Goal: Check status: Check status

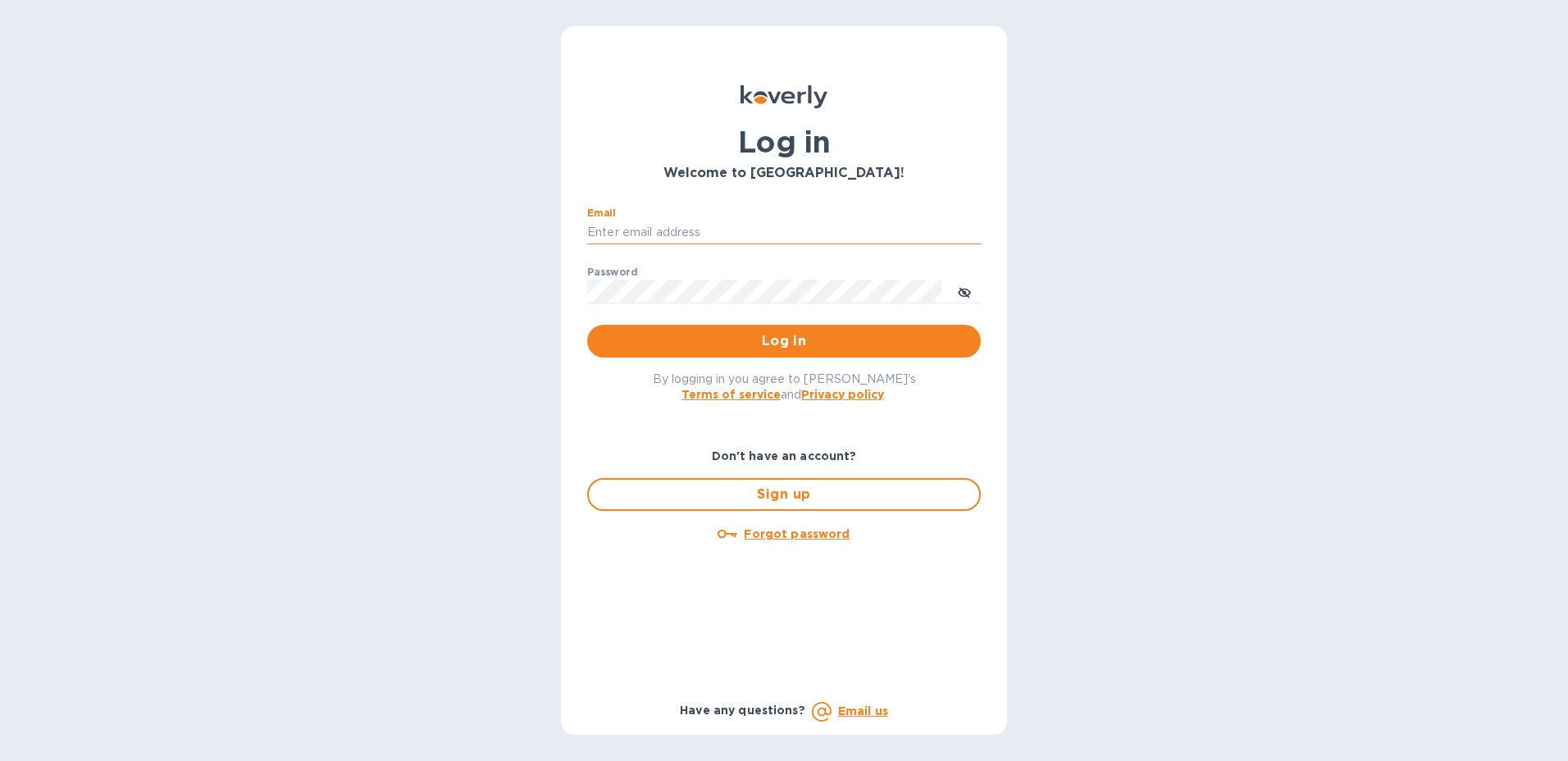
click at [680, 235] on input "Email" at bounding box center [784, 232] width 393 height 25
type input "[PERSON_NAME][EMAIL_ADDRESS][PERSON_NAME][DOMAIN_NAME]"
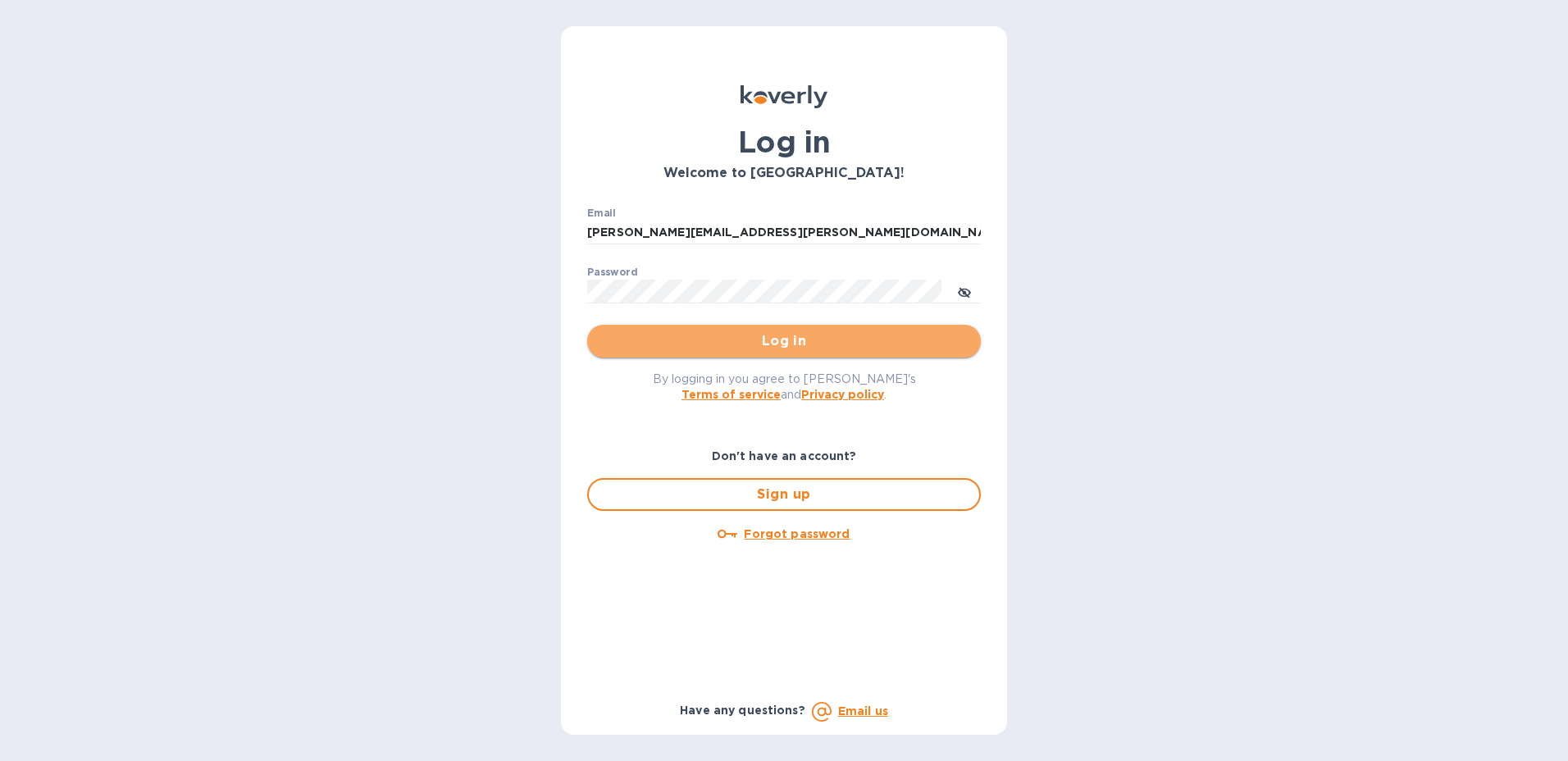
click at [967, 346] on span "Log in" at bounding box center [784, 341] width 367 height 20
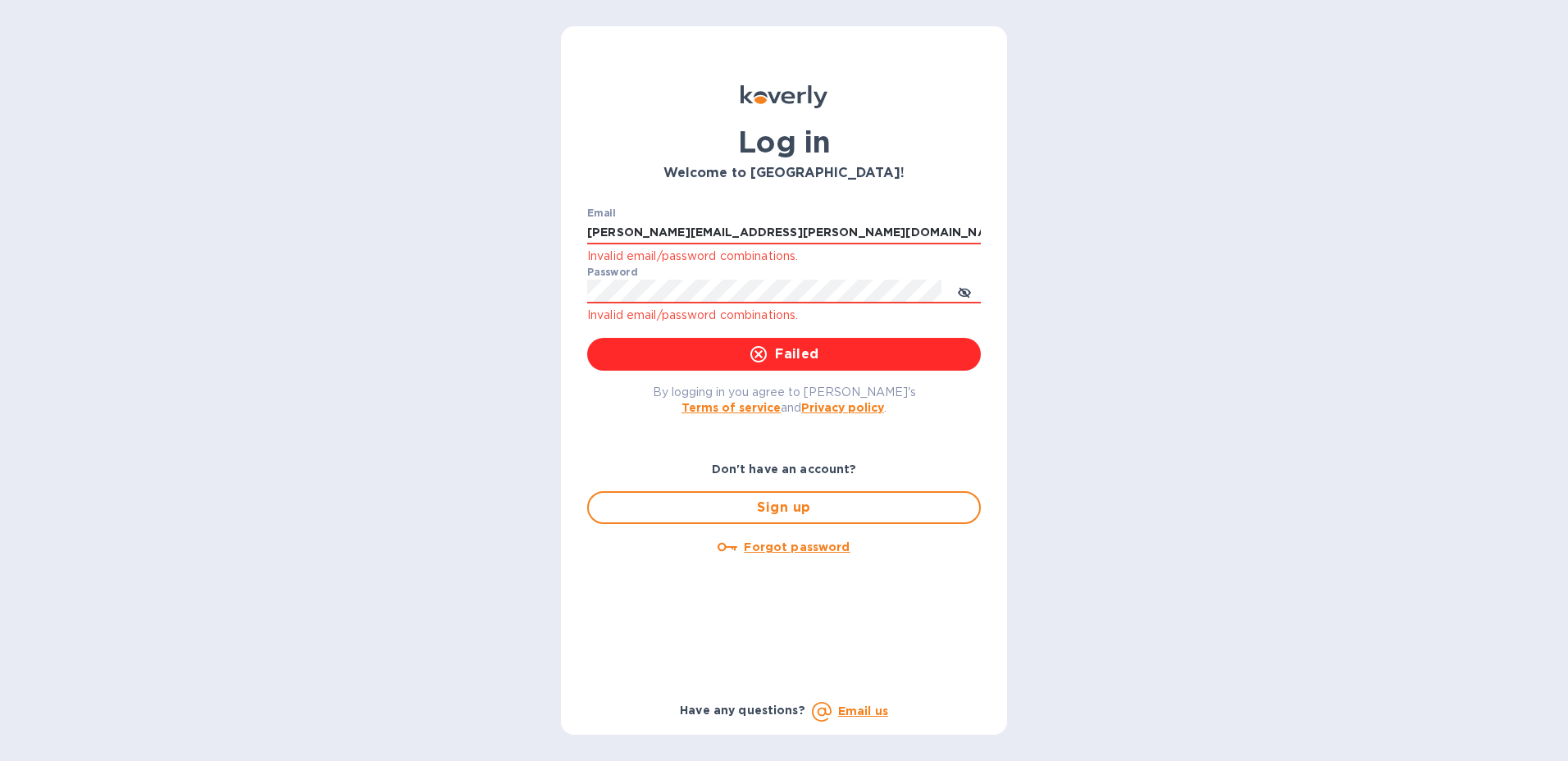
click at [732, 278] on div "Password Invalid email/password combinations." at bounding box center [784, 296] width 393 height 59
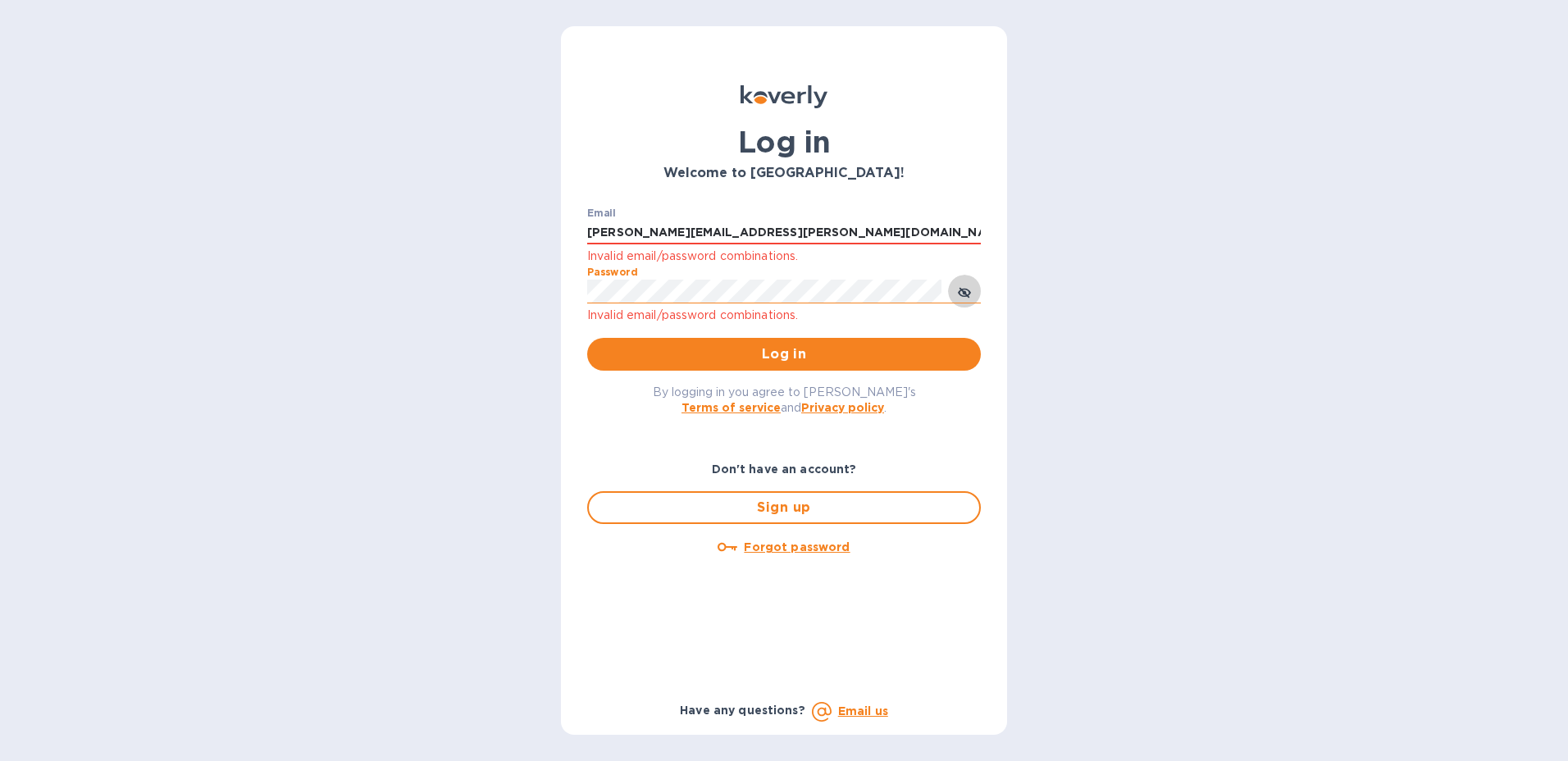
click at [968, 293] on icon "toggle password visibility" at bounding box center [964, 292] width 13 height 13
click at [954, 421] on div "By logging in you agree to [PERSON_NAME]'s Terms of service and Privacy policy ." at bounding box center [784, 399] width 420 height 57
click at [919, 359] on span "Log in" at bounding box center [784, 354] width 367 height 20
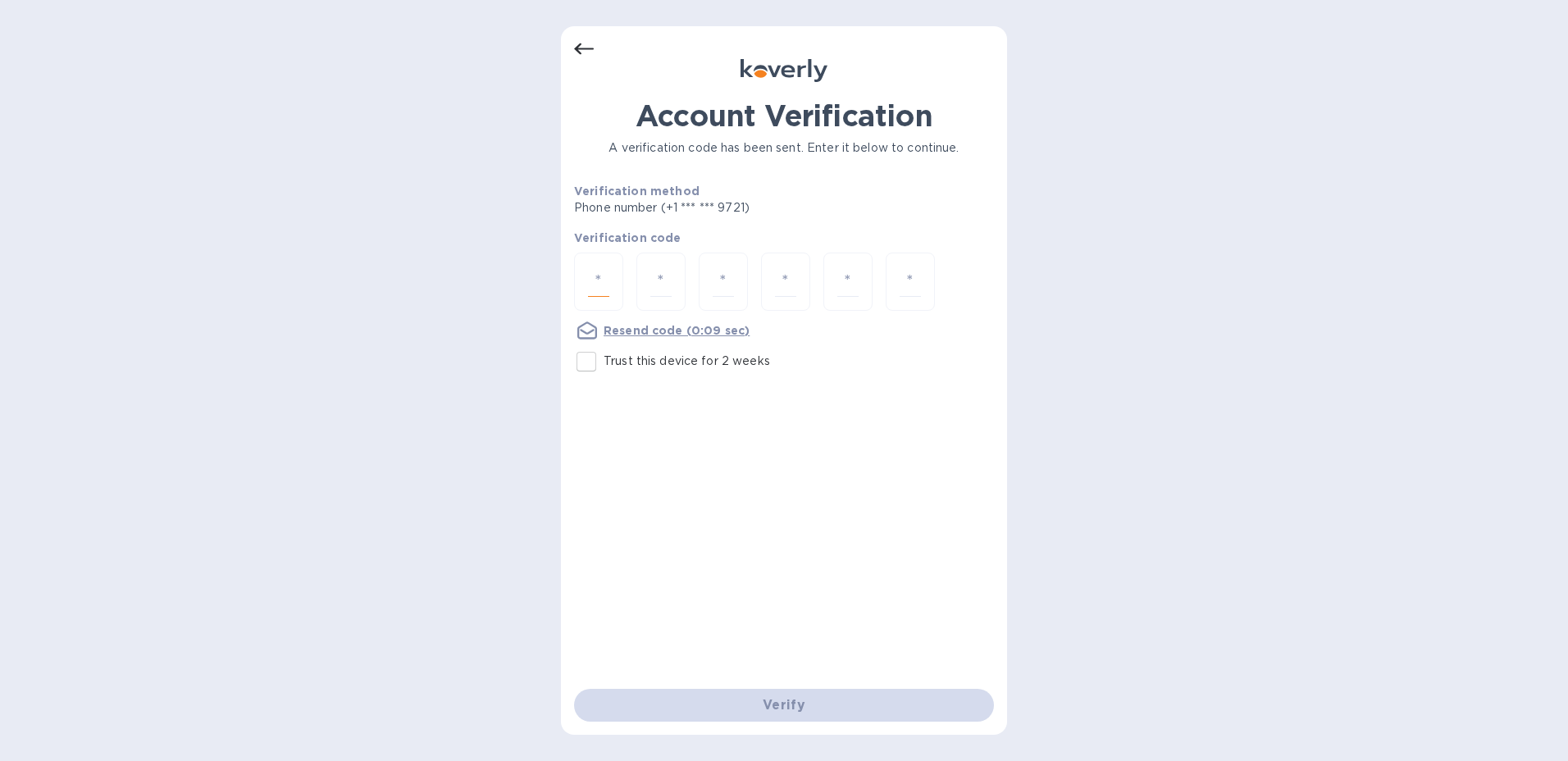
click at [601, 280] on input "number" at bounding box center [598, 282] width 21 height 31
type input "4"
type input "9"
type input "1"
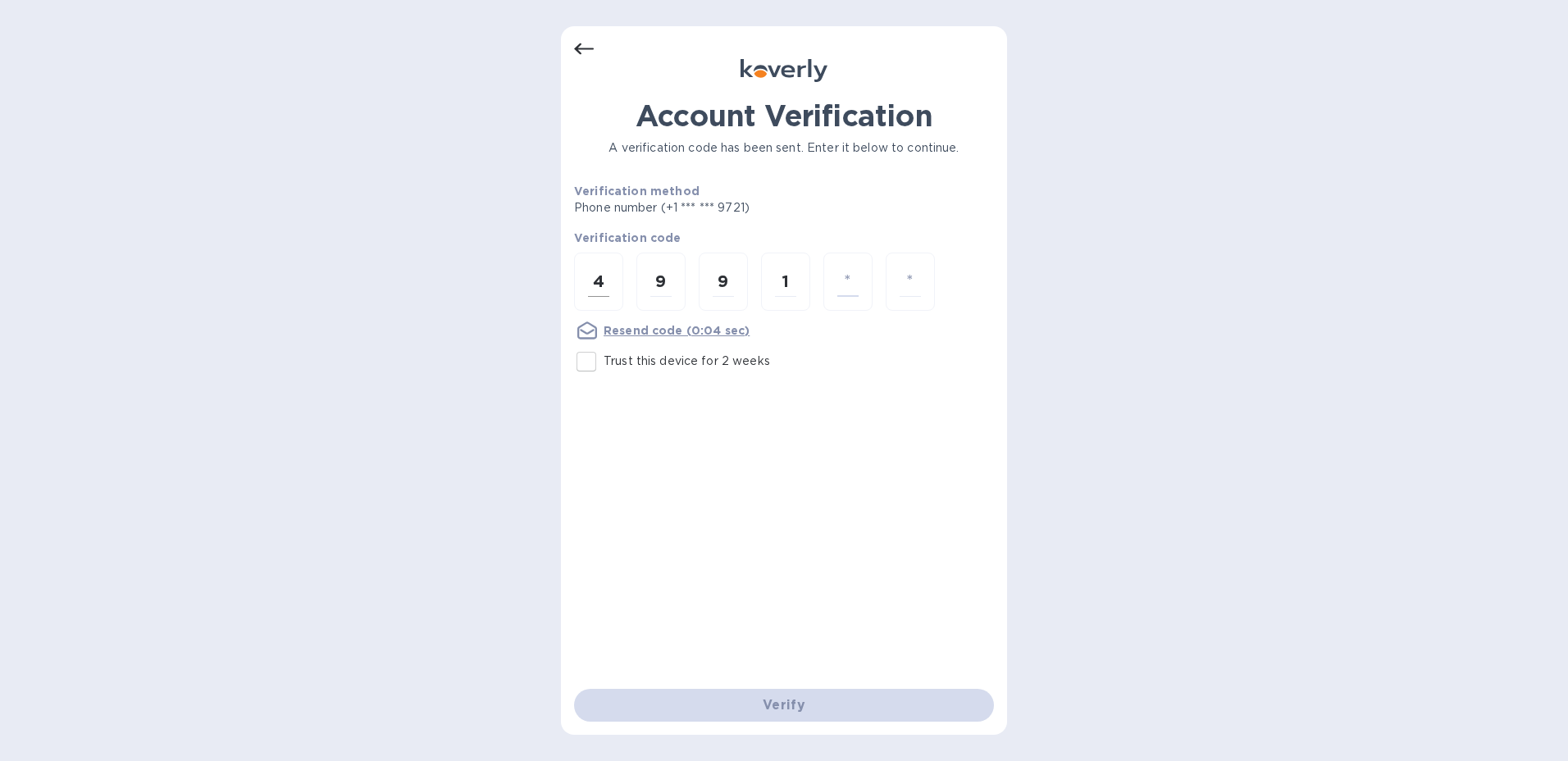
type input "7"
type input "1"
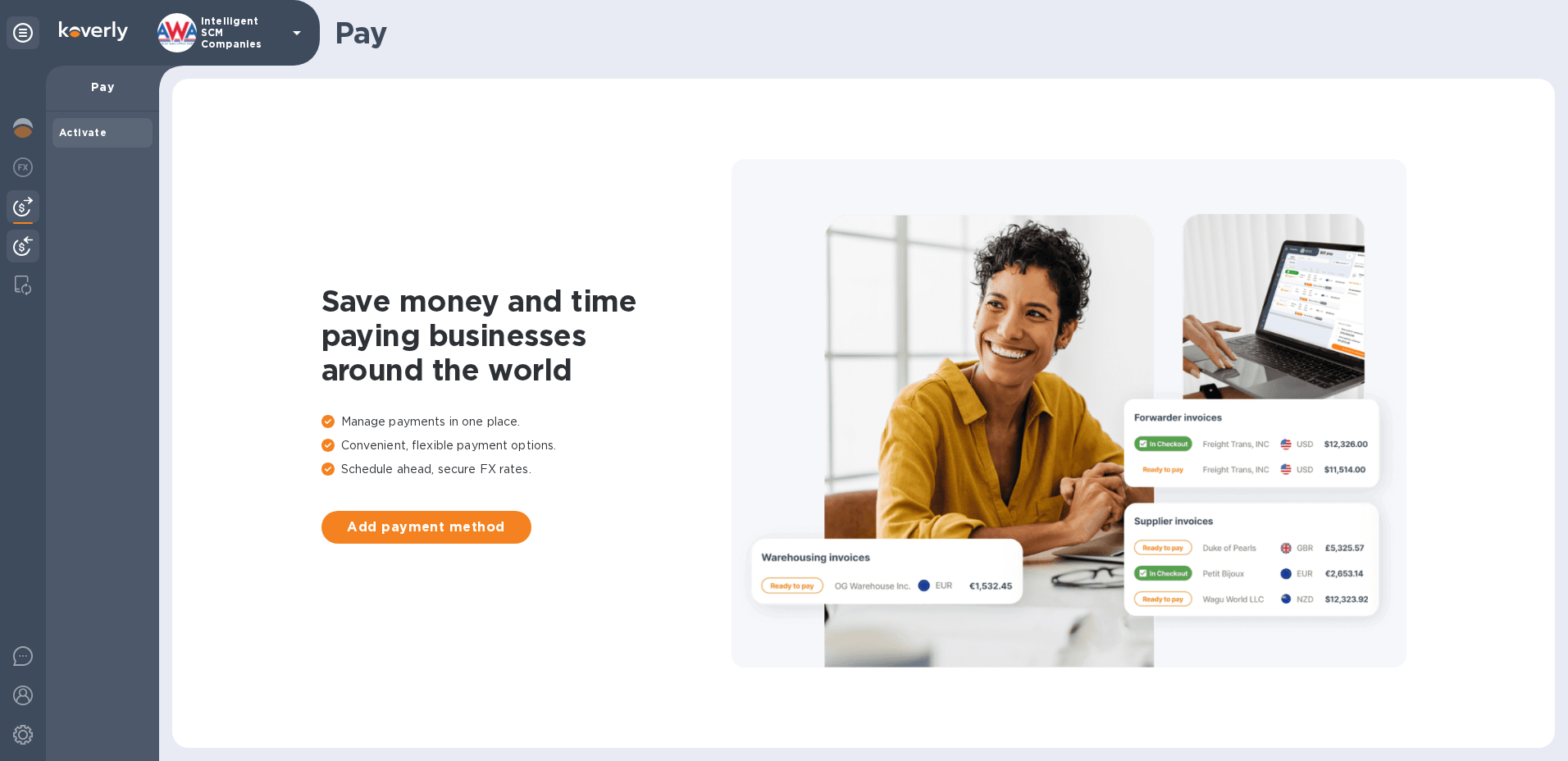
click at [21, 239] on img at bounding box center [22, 246] width 20 height 20
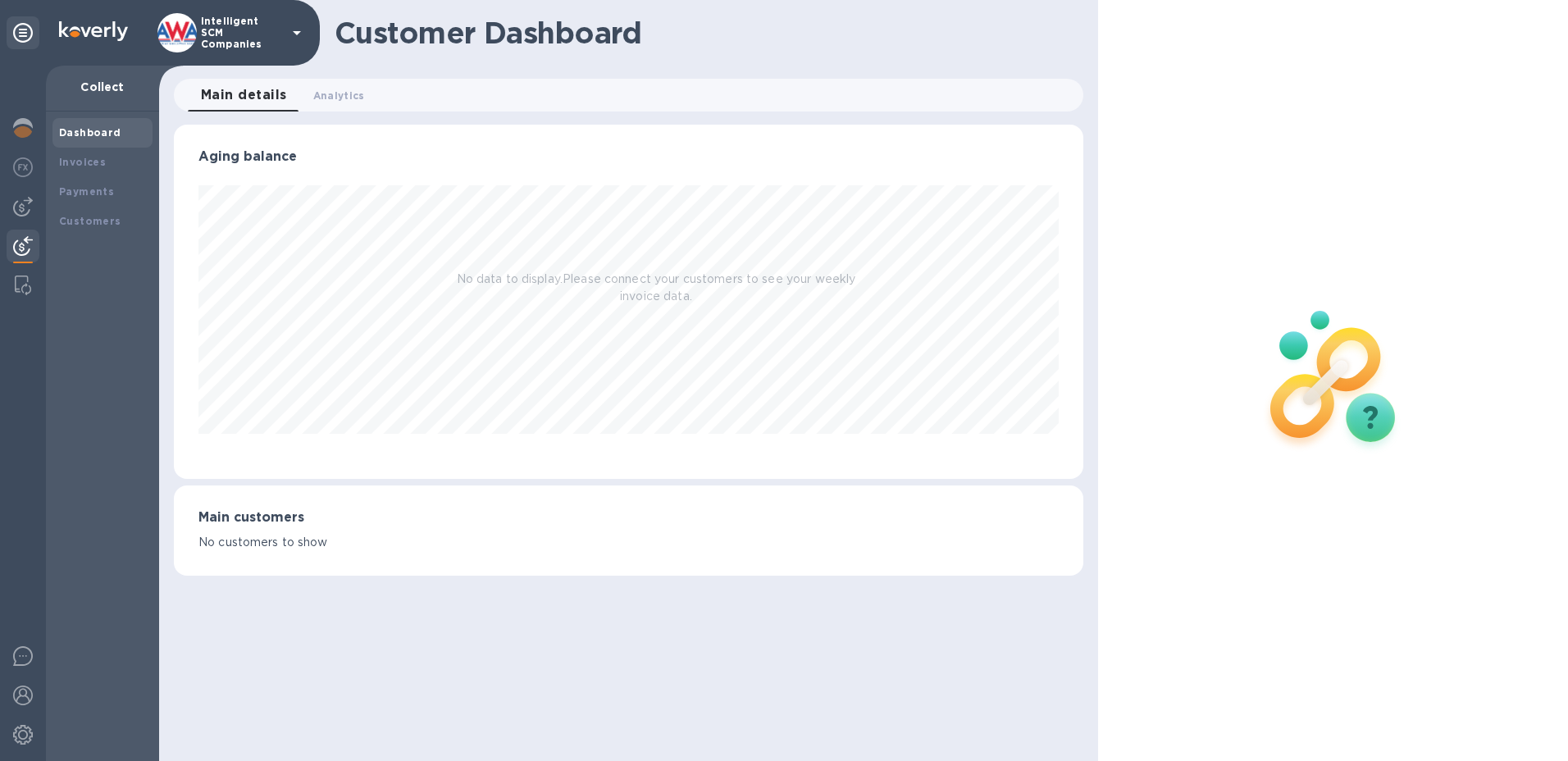
scroll to position [354, 910]
click at [95, 188] on b "Payments" at bounding box center [86, 191] width 55 height 12
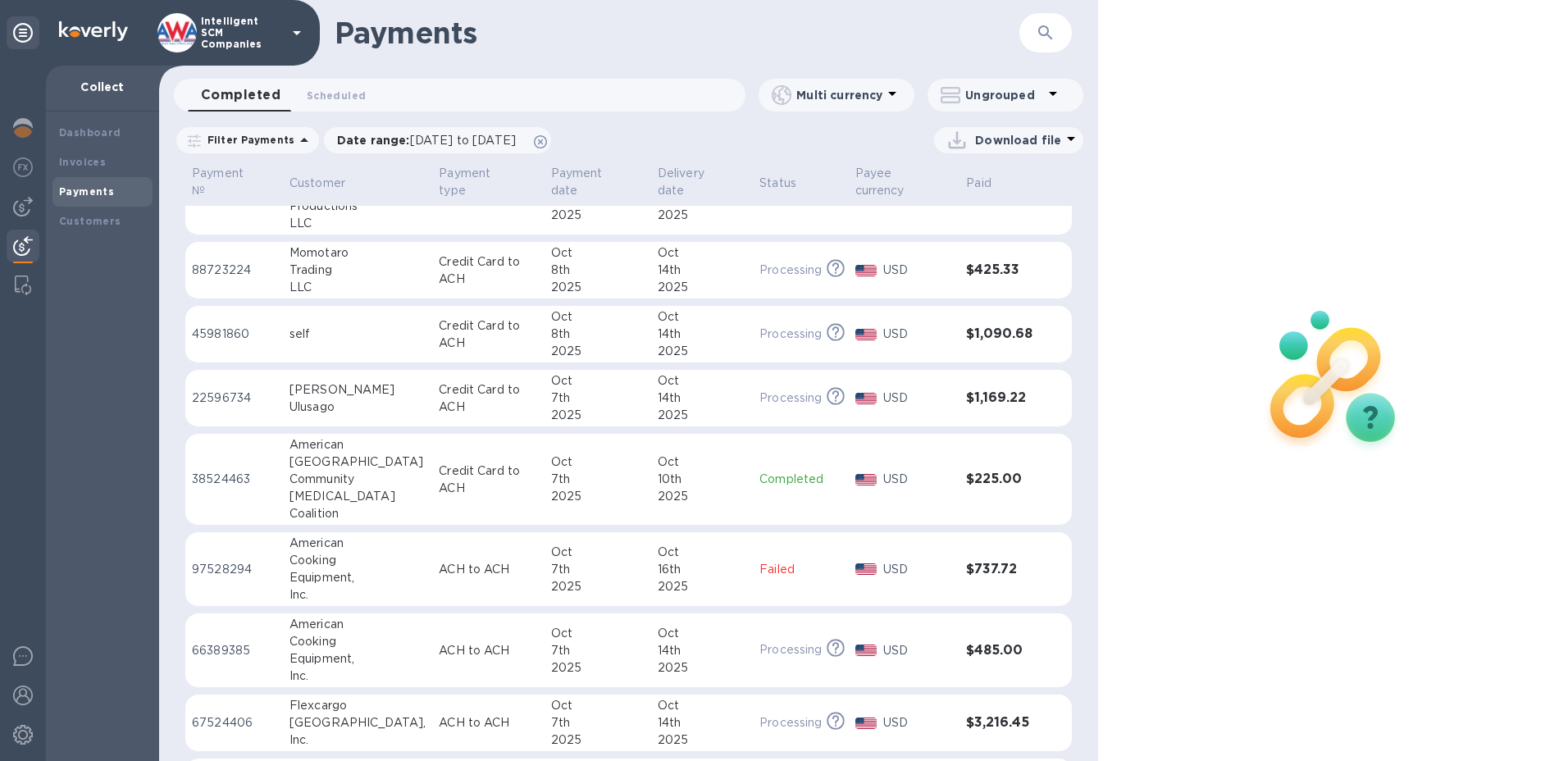
scroll to position [164, 0]
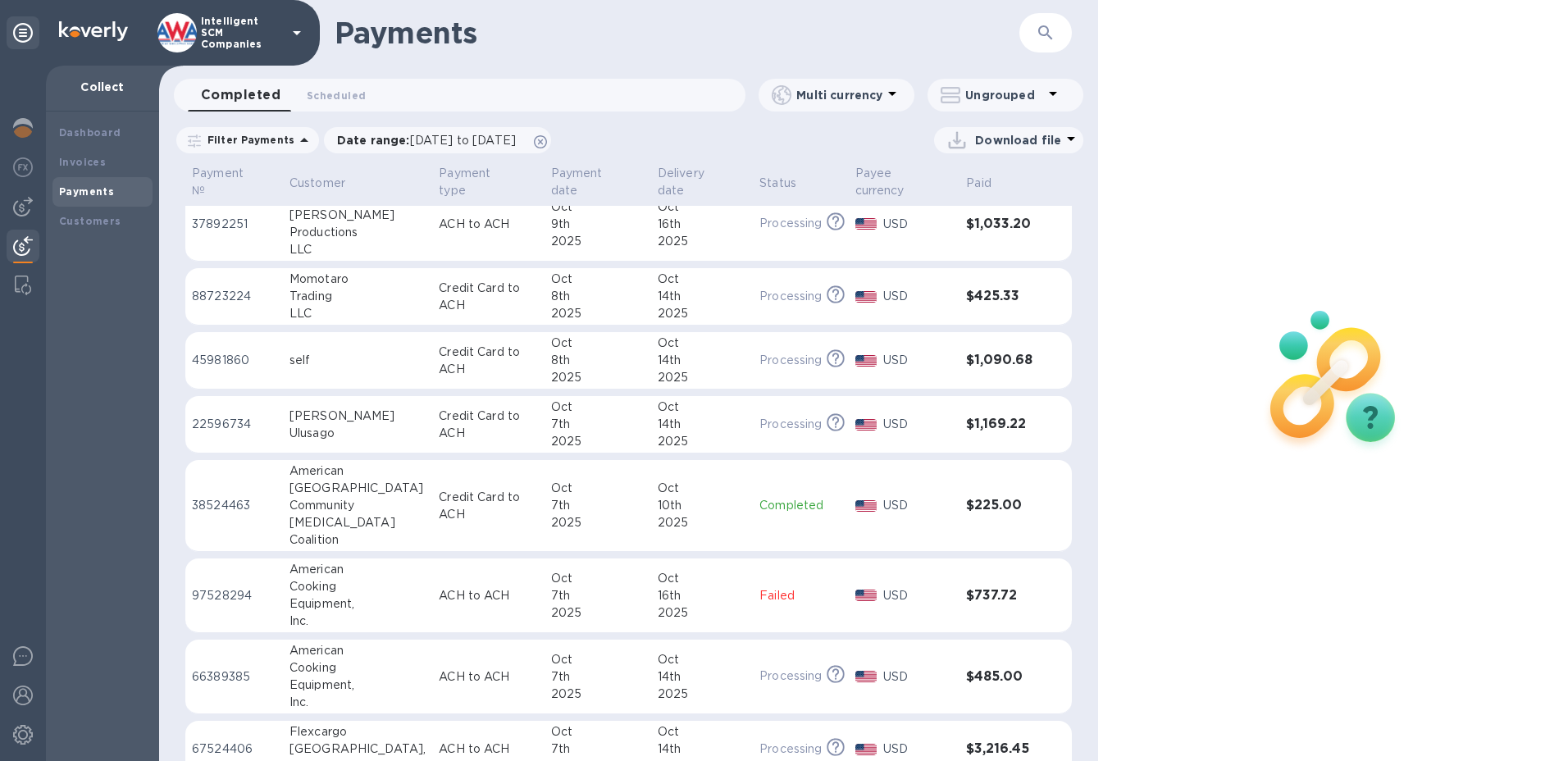
click at [323, 366] on div "self" at bounding box center [357, 360] width 136 height 17
